Goal: Information Seeking & Learning: Learn about a topic

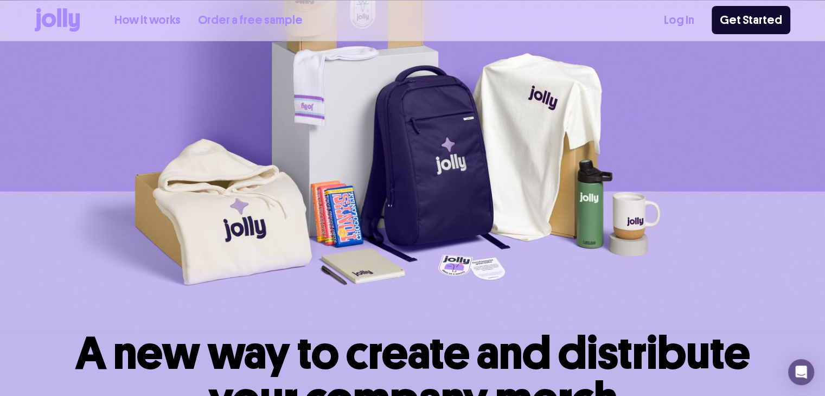
click at [145, 14] on div "How it works Order a free sample Log In Get Started" at bounding box center [413, 20] width 756 height 40
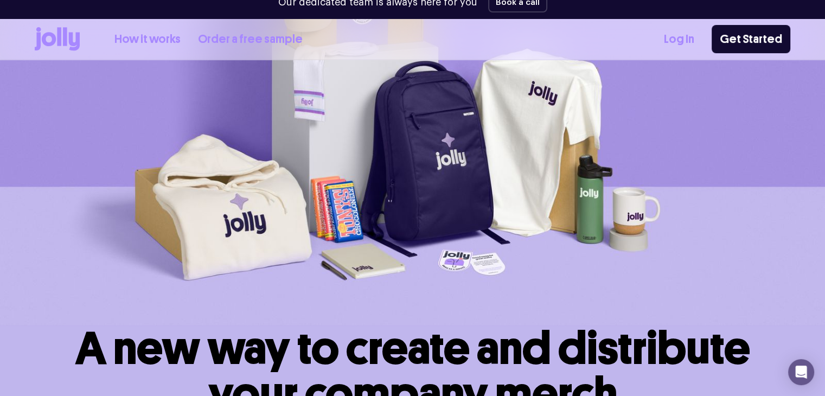
scroll to position [141, 0]
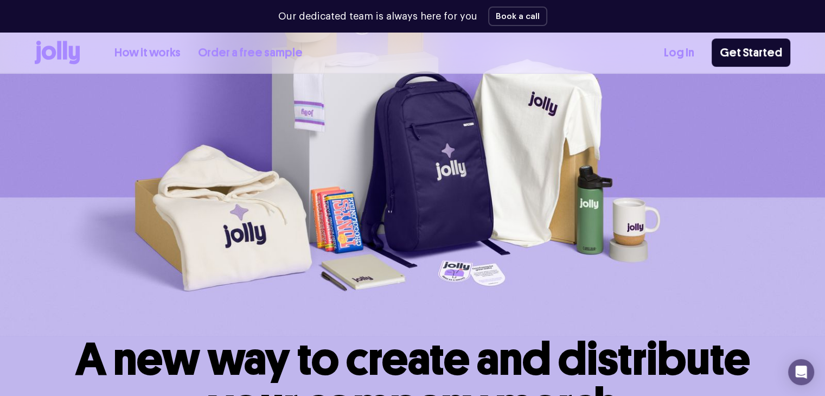
click at [152, 53] on link "How it works" at bounding box center [147, 53] width 66 height 18
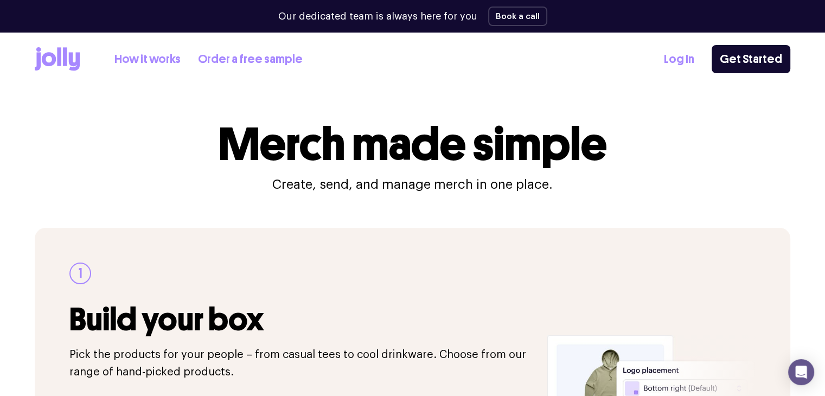
click at [75, 58] on icon at bounding box center [57, 59] width 45 height 24
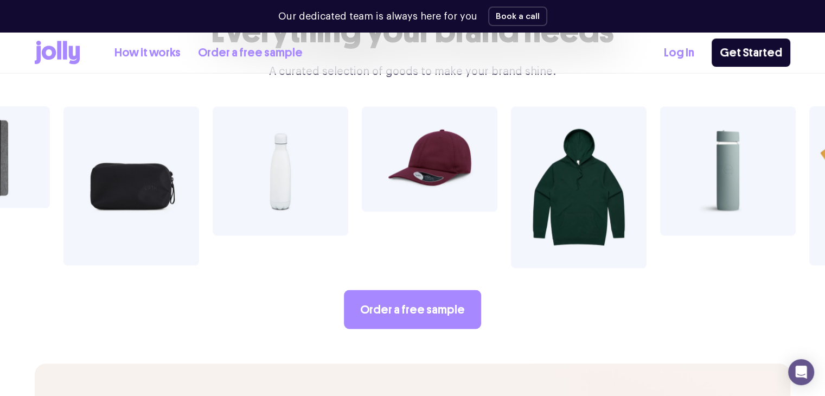
scroll to position [1887, 0]
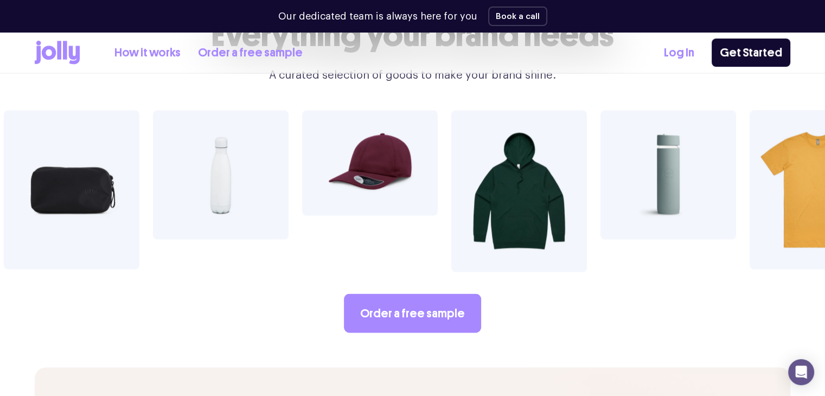
drag, startPoint x: 610, startPoint y: 173, endPoint x: 493, endPoint y: 167, distance: 117.3
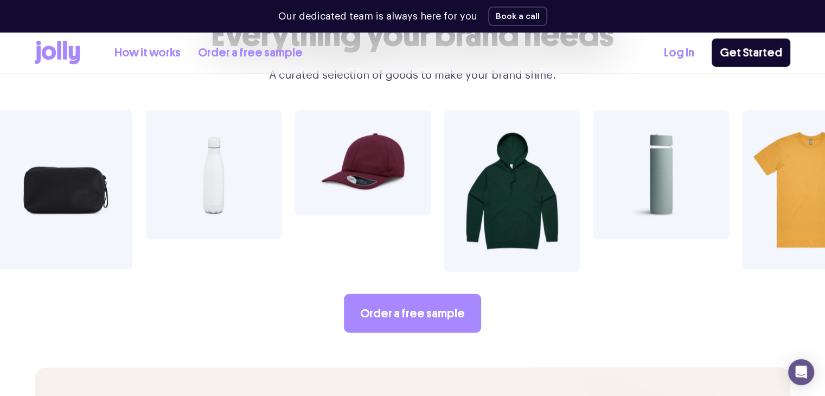
click at [492, 165] on img at bounding box center [512, 191] width 136 height 162
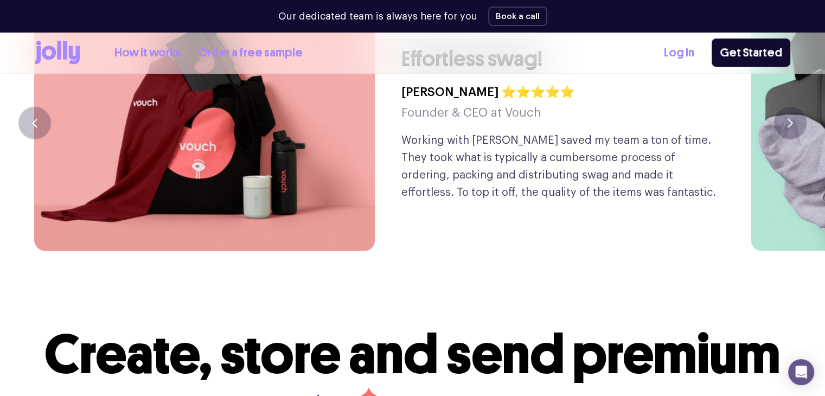
scroll to position [2538, 0]
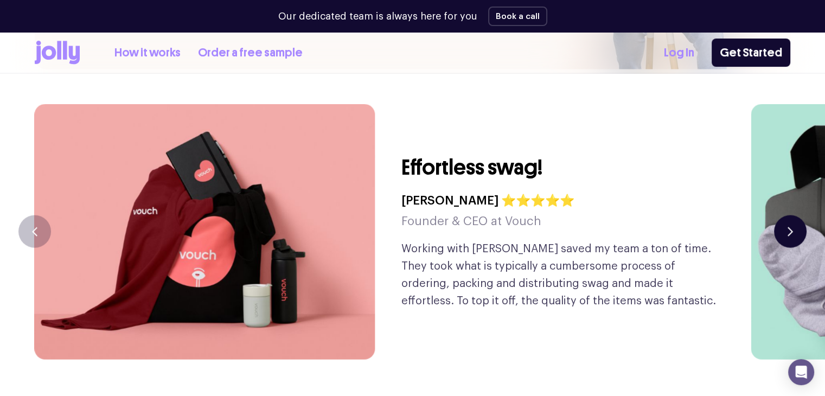
click at [798, 215] on button "button" at bounding box center [790, 231] width 33 height 33
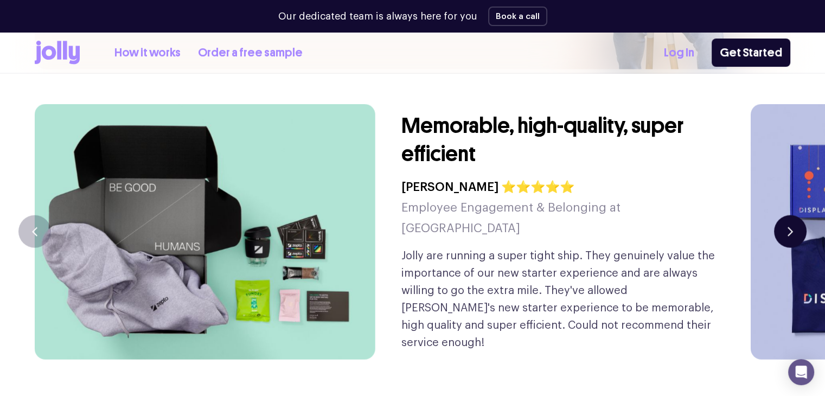
click at [798, 215] on button "button" at bounding box center [790, 231] width 33 height 33
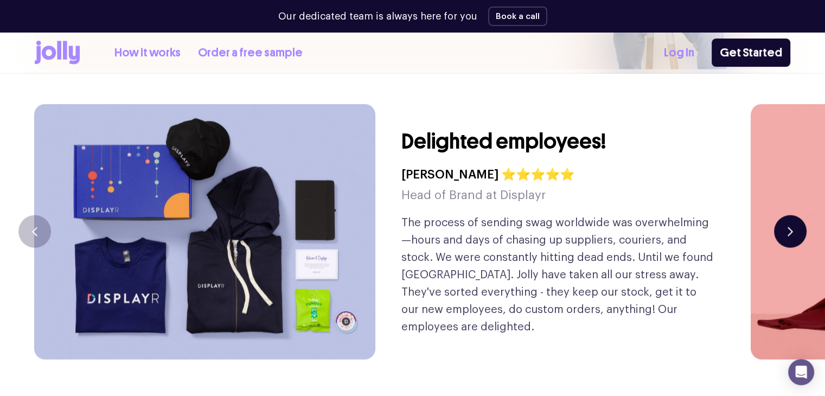
click at [797, 215] on button "button" at bounding box center [790, 231] width 33 height 33
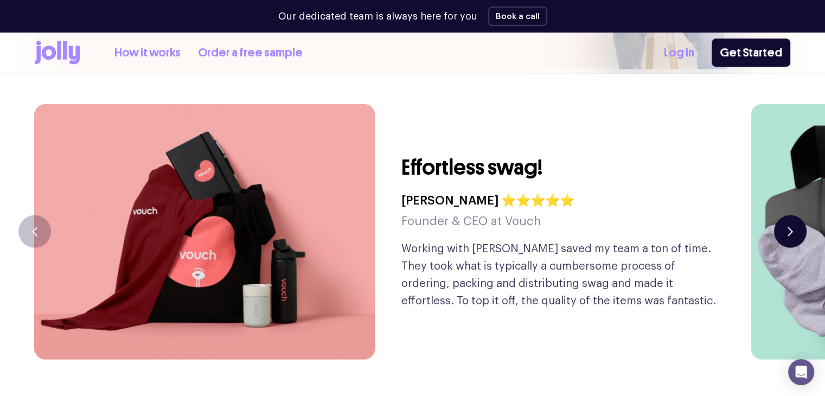
click at [797, 215] on button "button" at bounding box center [790, 231] width 33 height 33
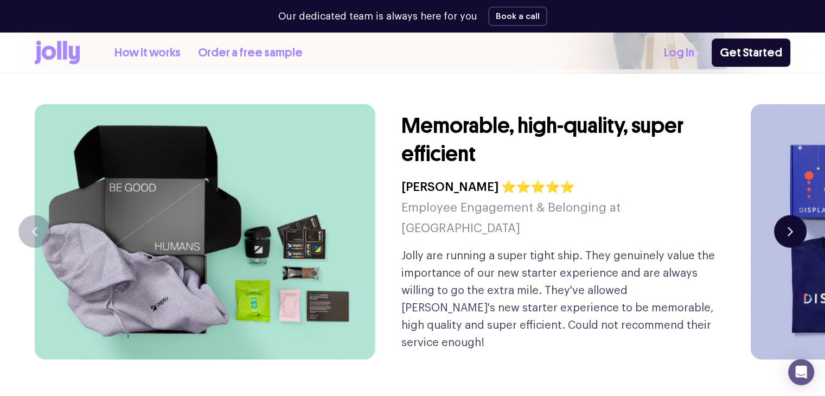
click at [795, 215] on button "button" at bounding box center [790, 231] width 33 height 33
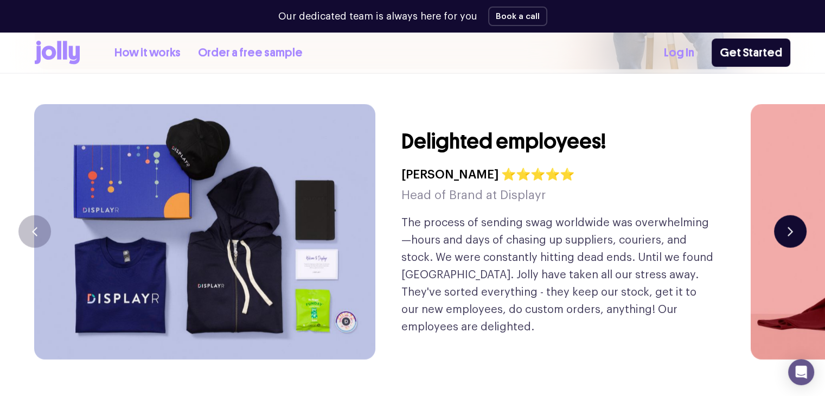
click at [794, 215] on button "button" at bounding box center [790, 231] width 33 height 33
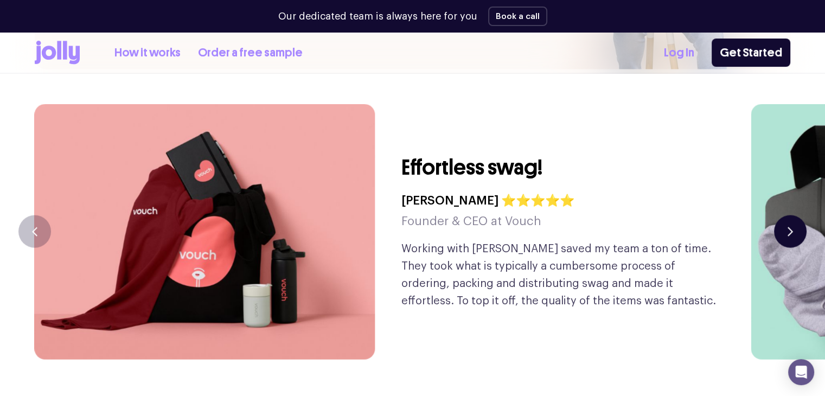
click at [786, 215] on button "button" at bounding box center [790, 231] width 33 height 33
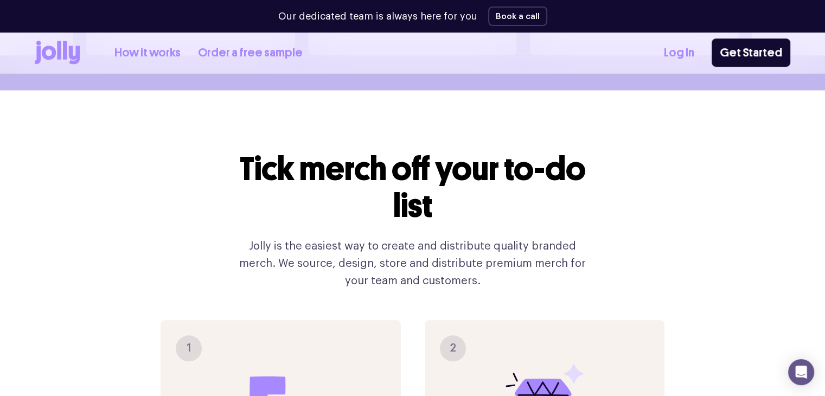
scroll to position [519, 0]
